Goal: Transaction & Acquisition: Purchase product/service

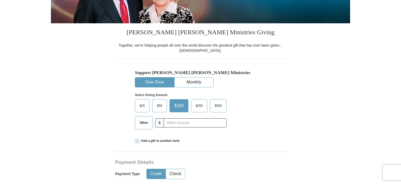
scroll to position [121, 0]
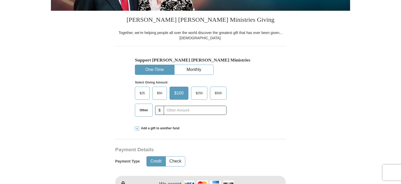
click at [143, 93] on span "$25" at bounding box center [142, 93] width 10 height 8
click at [0, 0] on input "$25" at bounding box center [0, 0] width 0 height 0
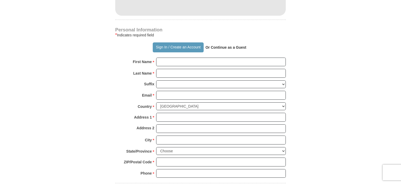
scroll to position [344, 0]
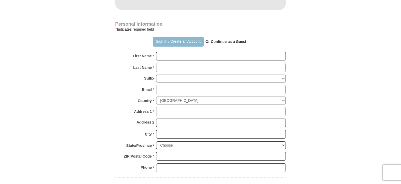
click at [165, 40] on button "Sign In / Create an Account" at bounding box center [178, 42] width 51 height 10
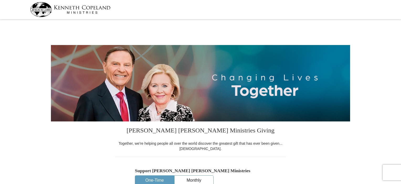
select select "FL"
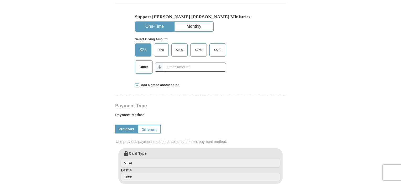
scroll to position [141, 0]
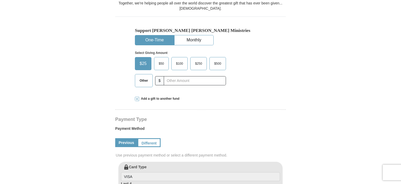
click at [145, 62] on span "$25" at bounding box center [143, 64] width 12 height 8
click at [0, 0] on input "$25" at bounding box center [0, 0] width 0 height 0
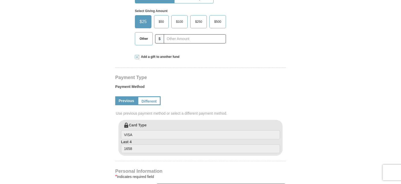
scroll to position [190, 0]
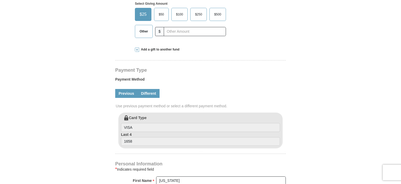
click at [153, 97] on link "Different" at bounding box center [149, 93] width 22 height 9
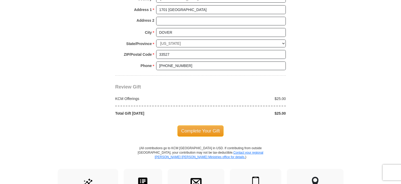
scroll to position [472, 0]
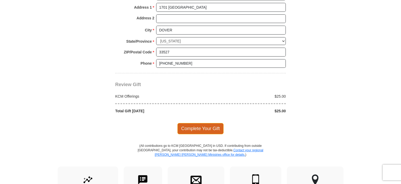
click at [185, 125] on span "Complete Your Gift" at bounding box center [200, 128] width 46 height 11
